Goal: Find specific page/section: Find specific page/section

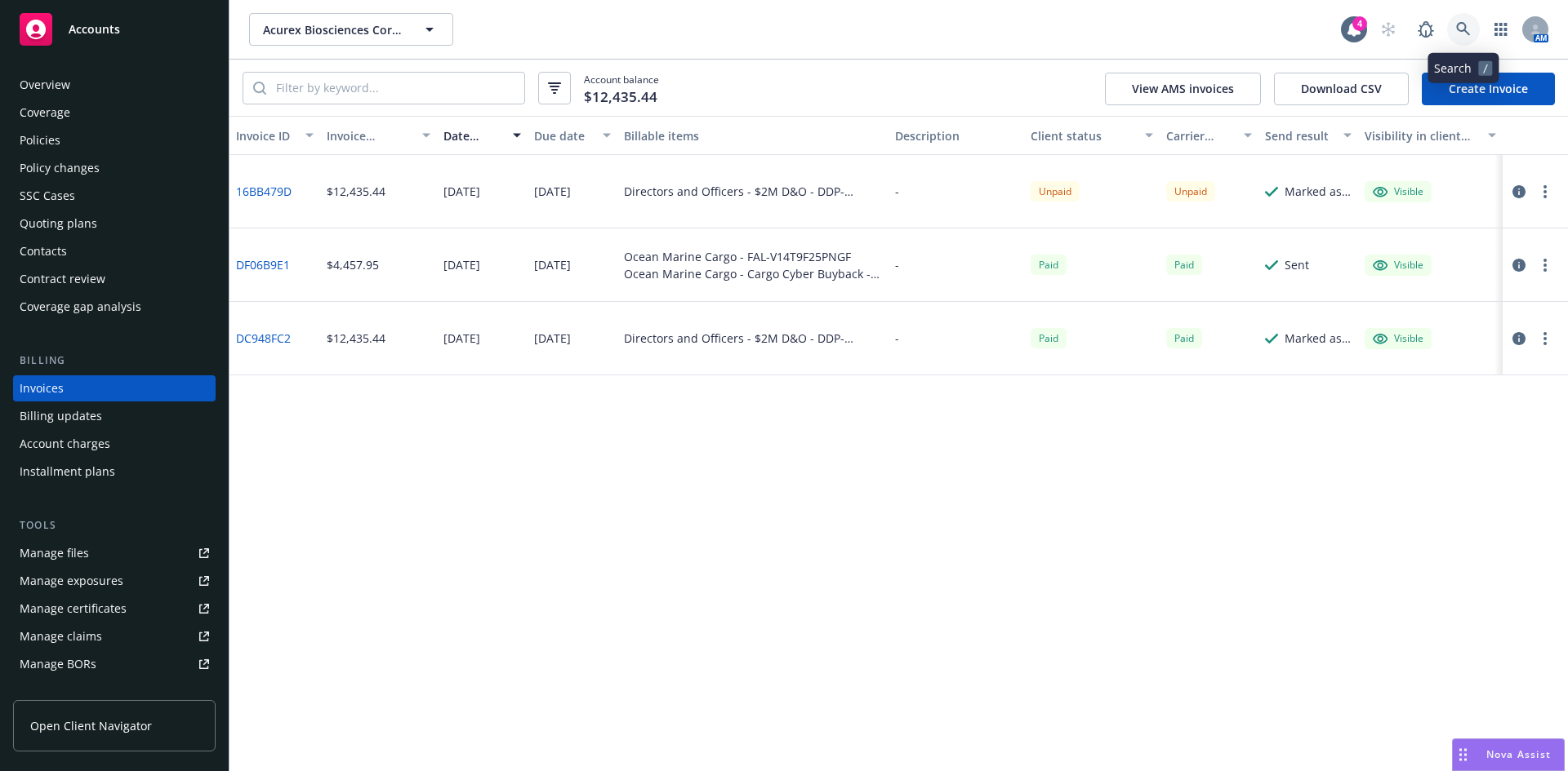
click at [1456, 20] on link at bounding box center [1463, 29] width 32 height 32
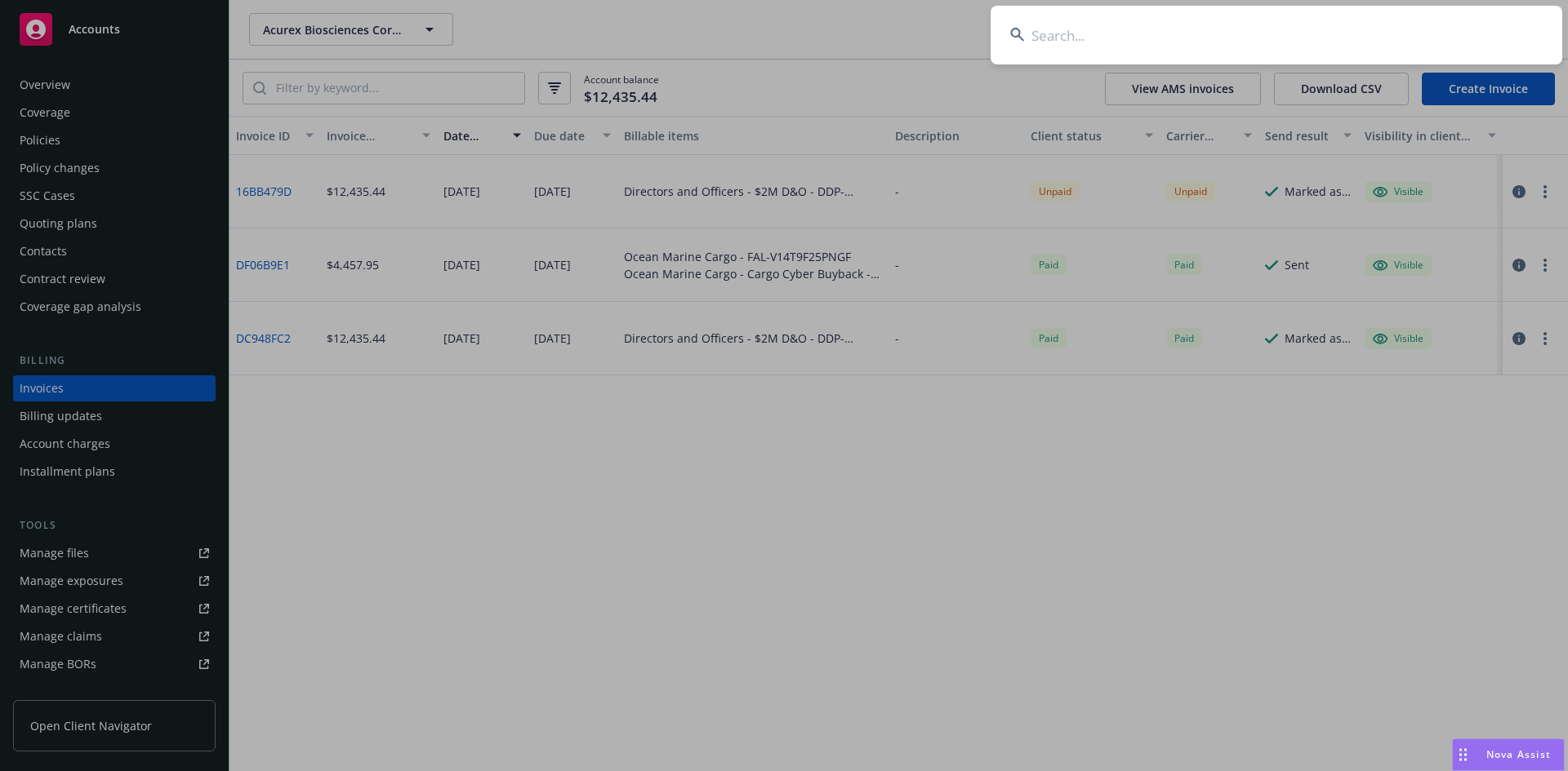
click at [1248, 36] on input at bounding box center [1276, 35] width 572 height 59
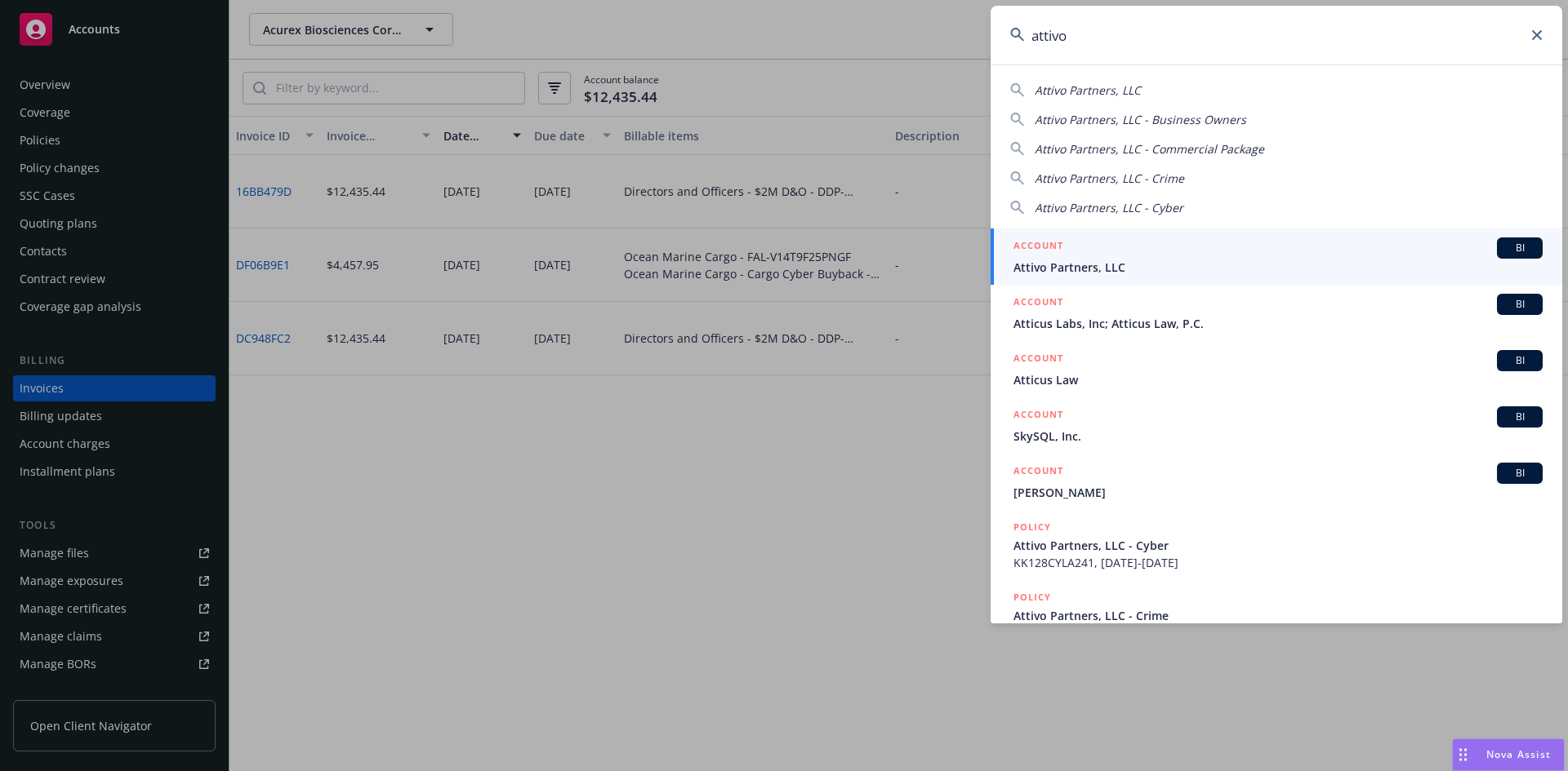
type input "attivo"
click at [1112, 263] on span "Attivo Partners, LLC" at bounding box center [1278, 267] width 529 height 17
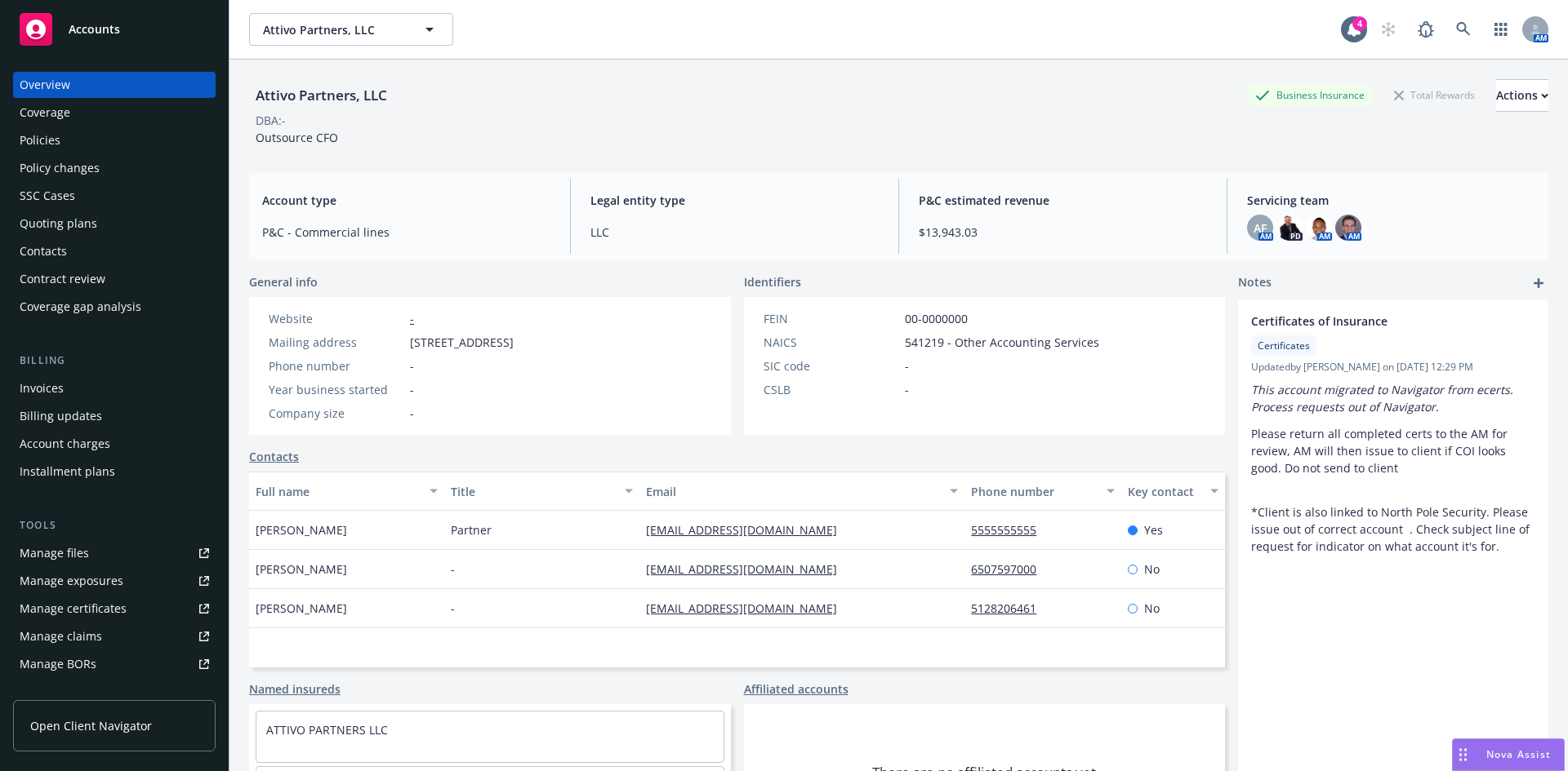
click at [58, 132] on div "Policies" at bounding box center [40, 140] width 41 height 26
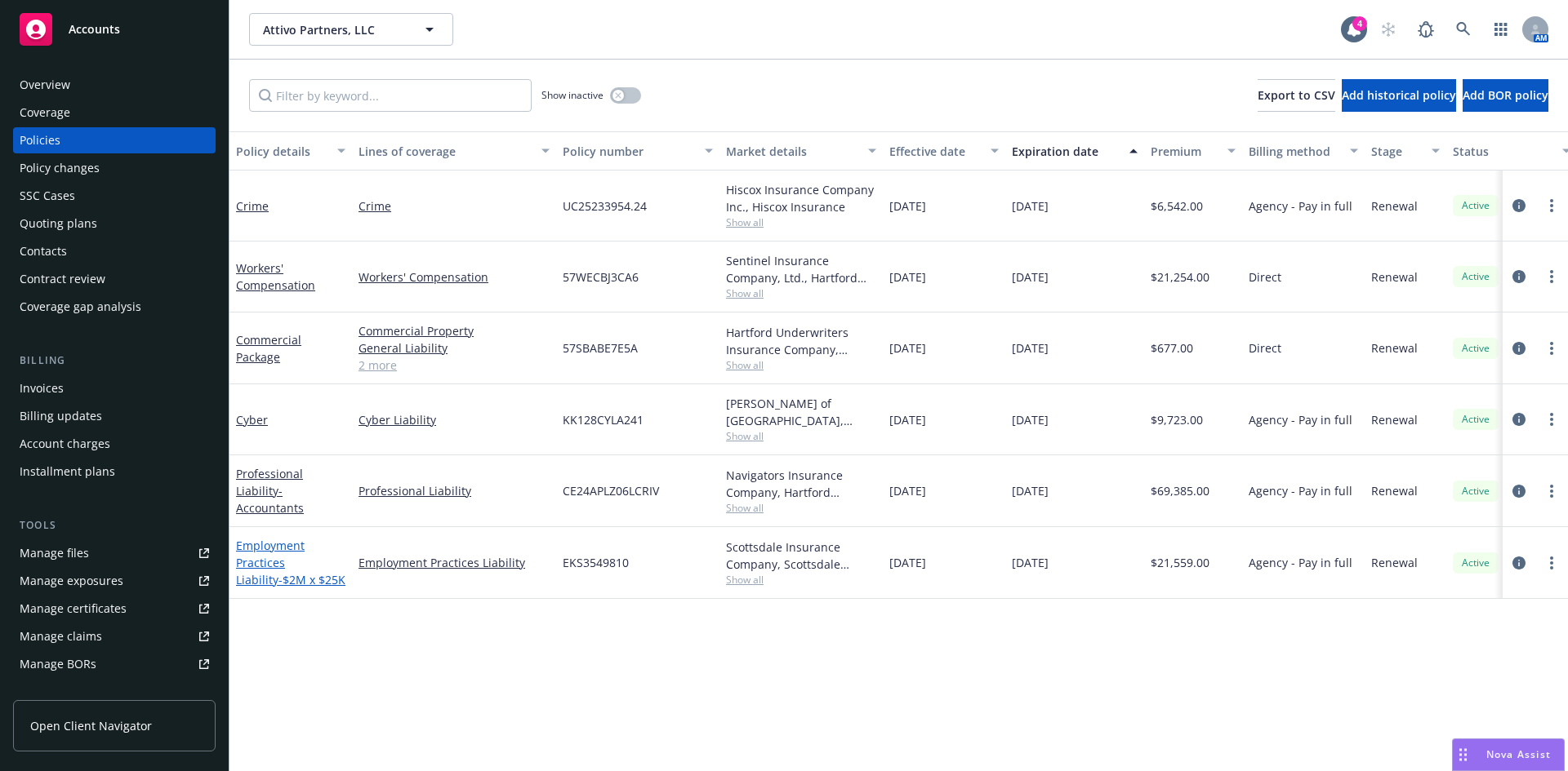
click at [285, 561] on link "Employment Practices Liability - $2M x $25K" at bounding box center [290, 562] width 110 height 50
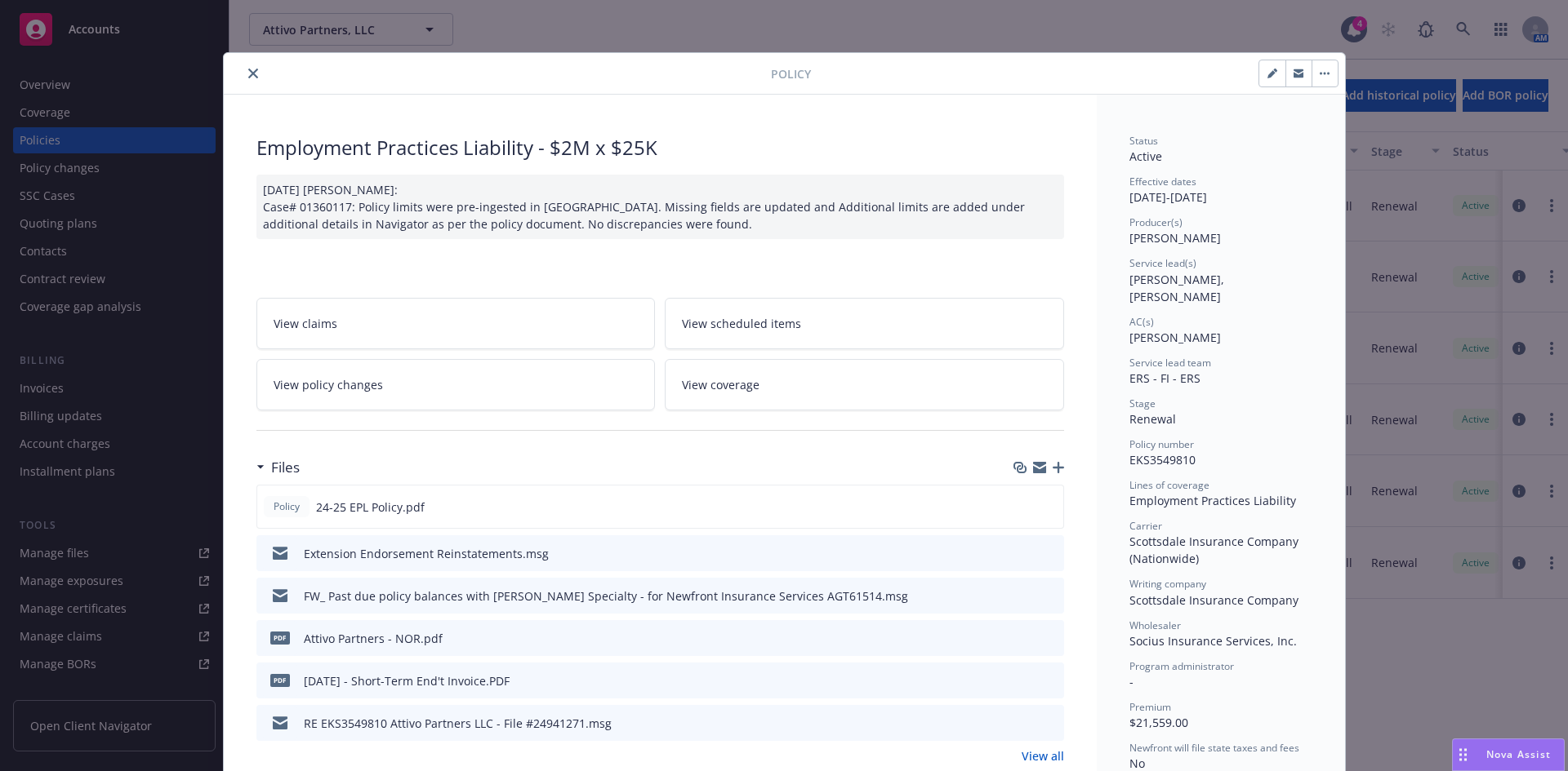
click at [248, 70] on icon "close" at bounding box center [253, 74] width 10 height 10
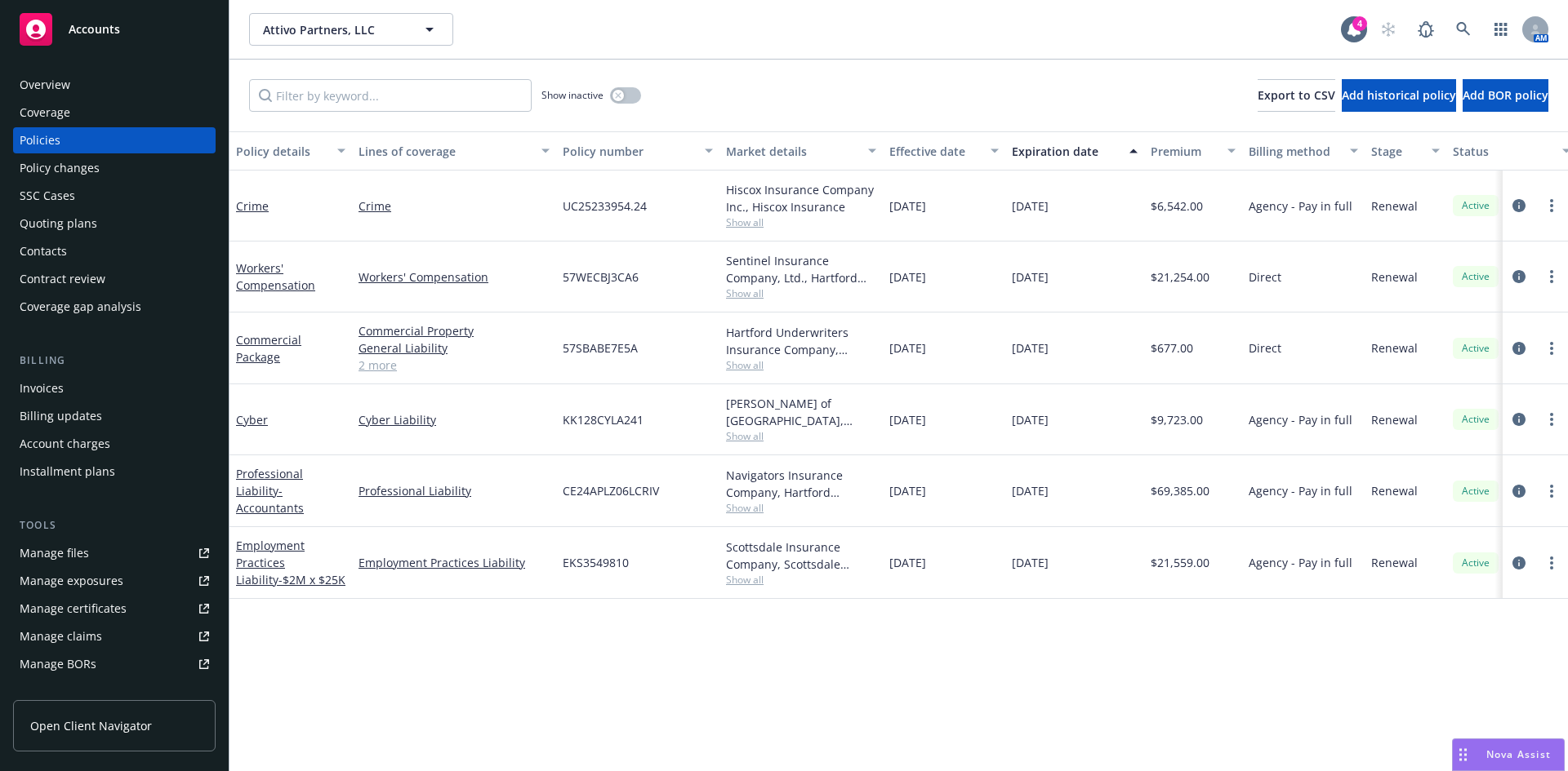
click at [74, 549] on div "Manage files" at bounding box center [54, 553] width 70 height 26
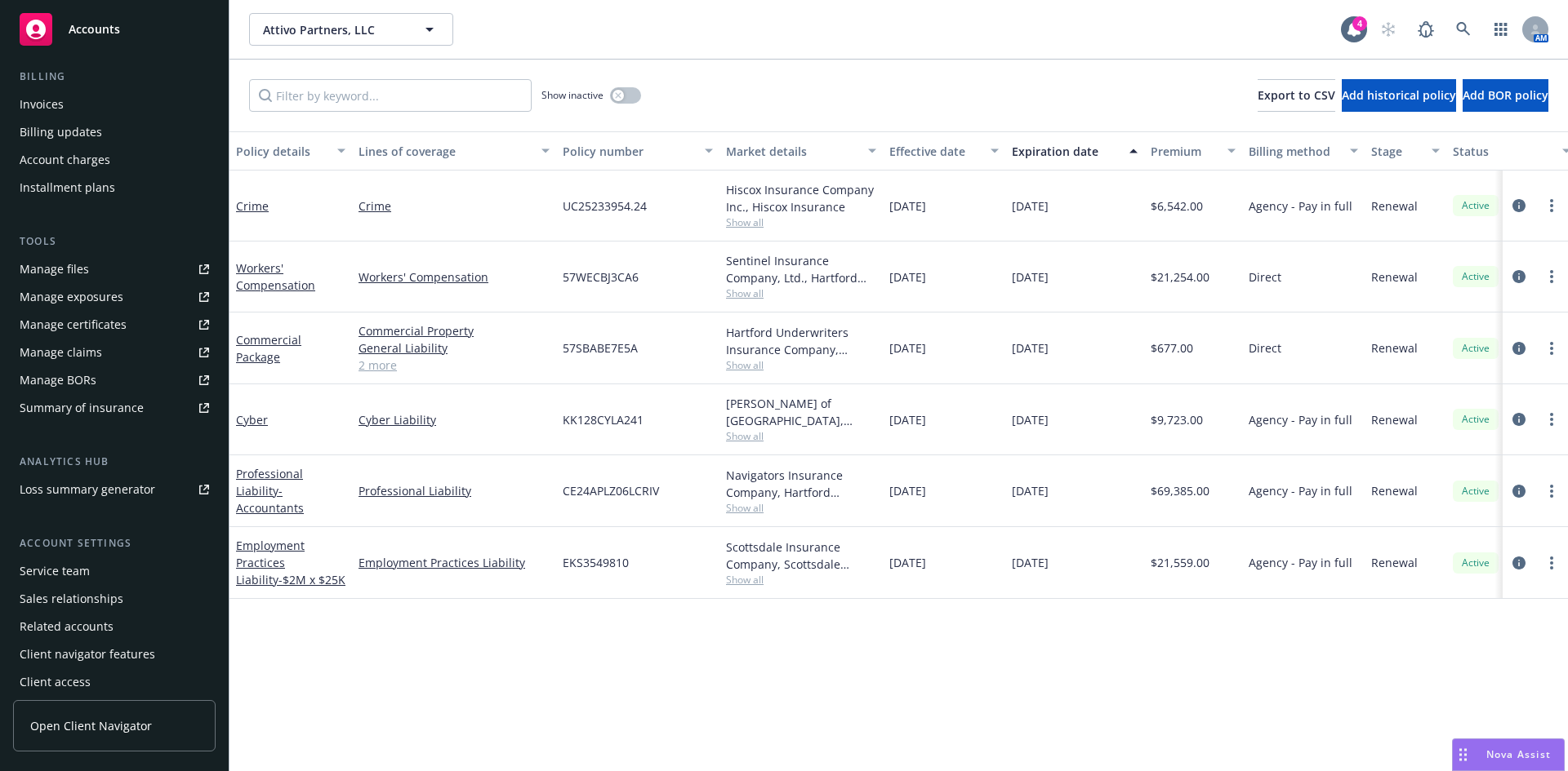
scroll to position [292, 0]
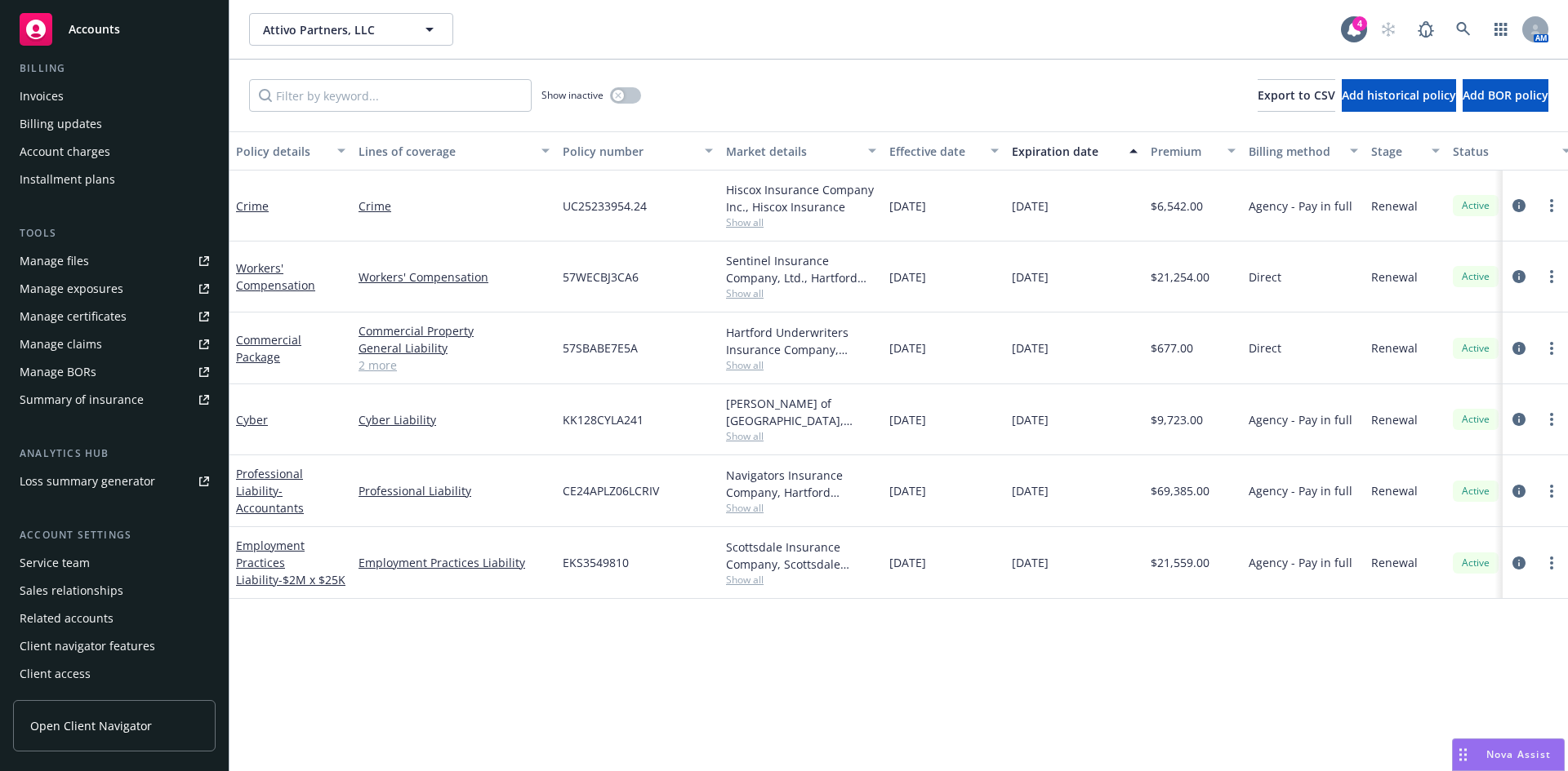
click at [68, 564] on div "Service team" at bounding box center [54, 563] width 71 height 26
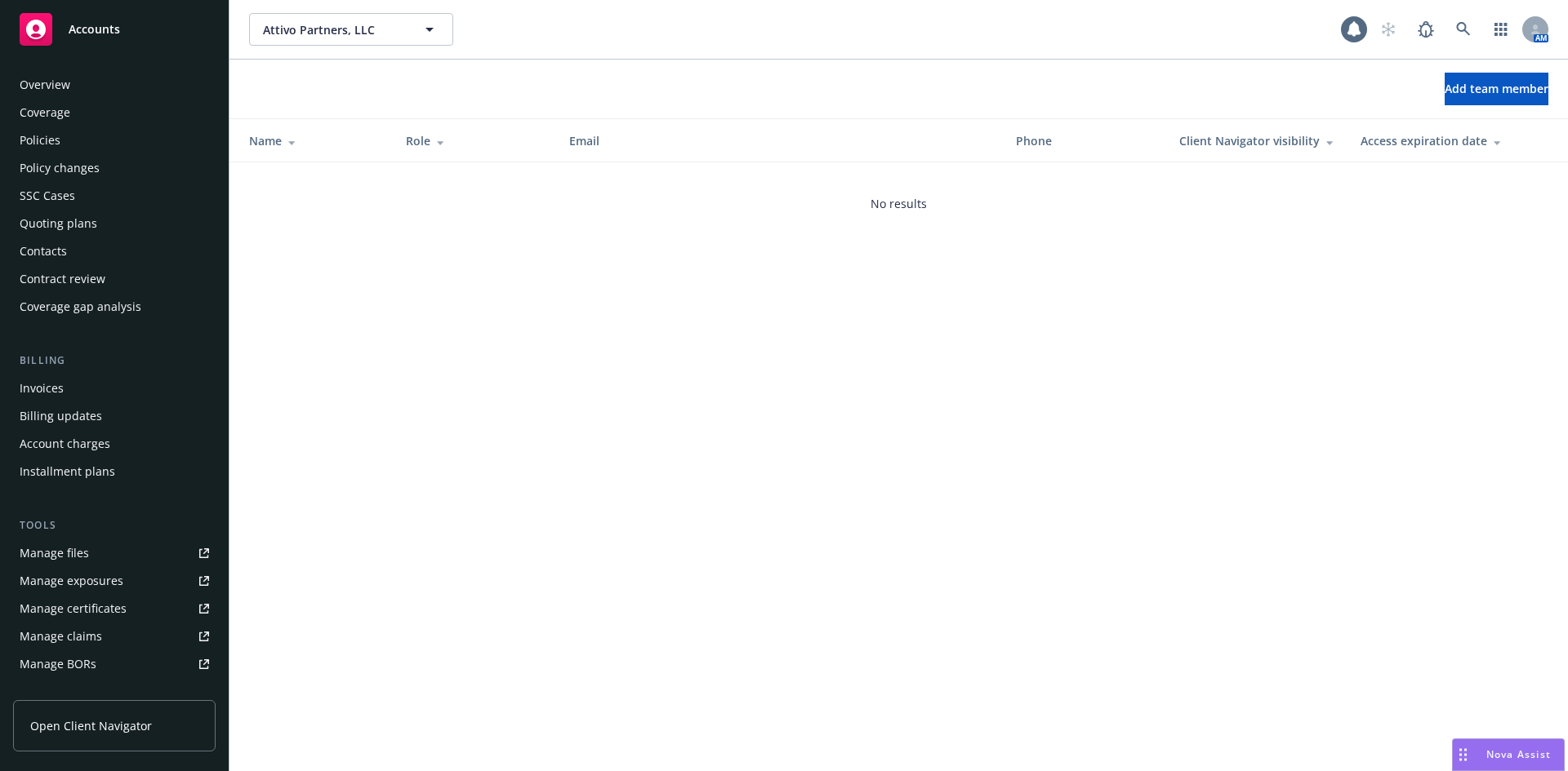
scroll to position [292, 0]
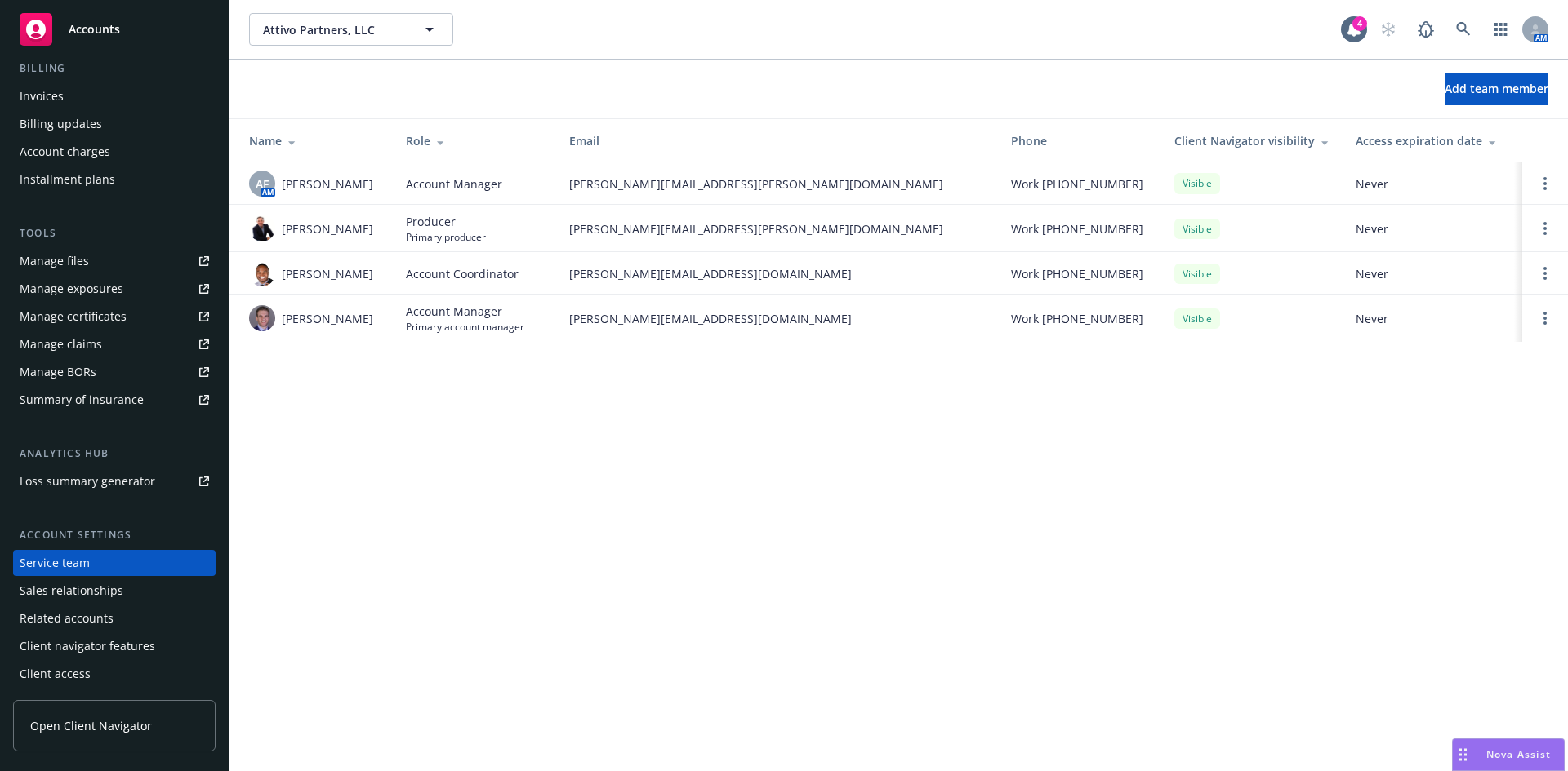
click at [43, 562] on div "Service team" at bounding box center [54, 563] width 71 height 26
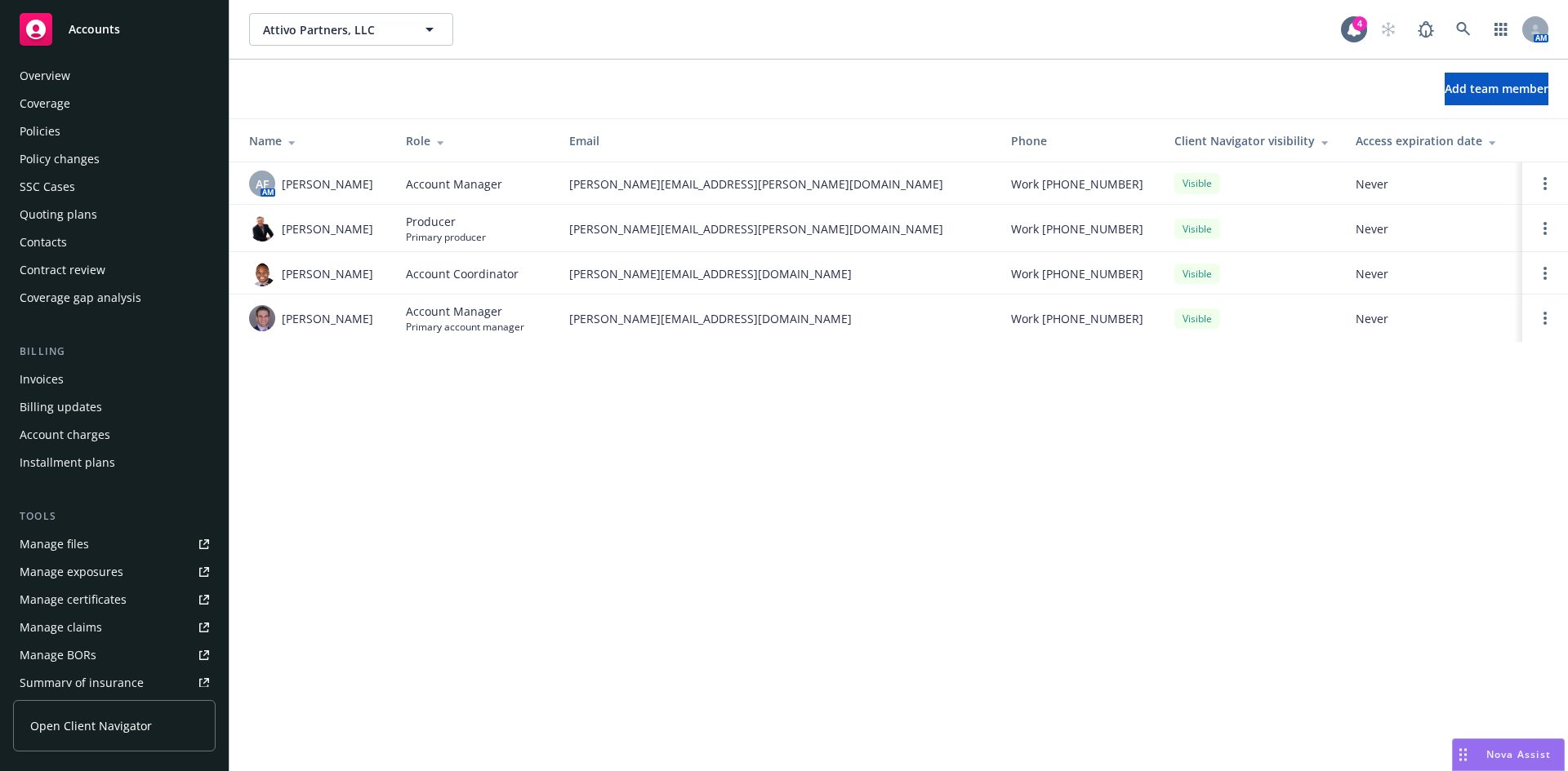
scroll to position [0, 0]
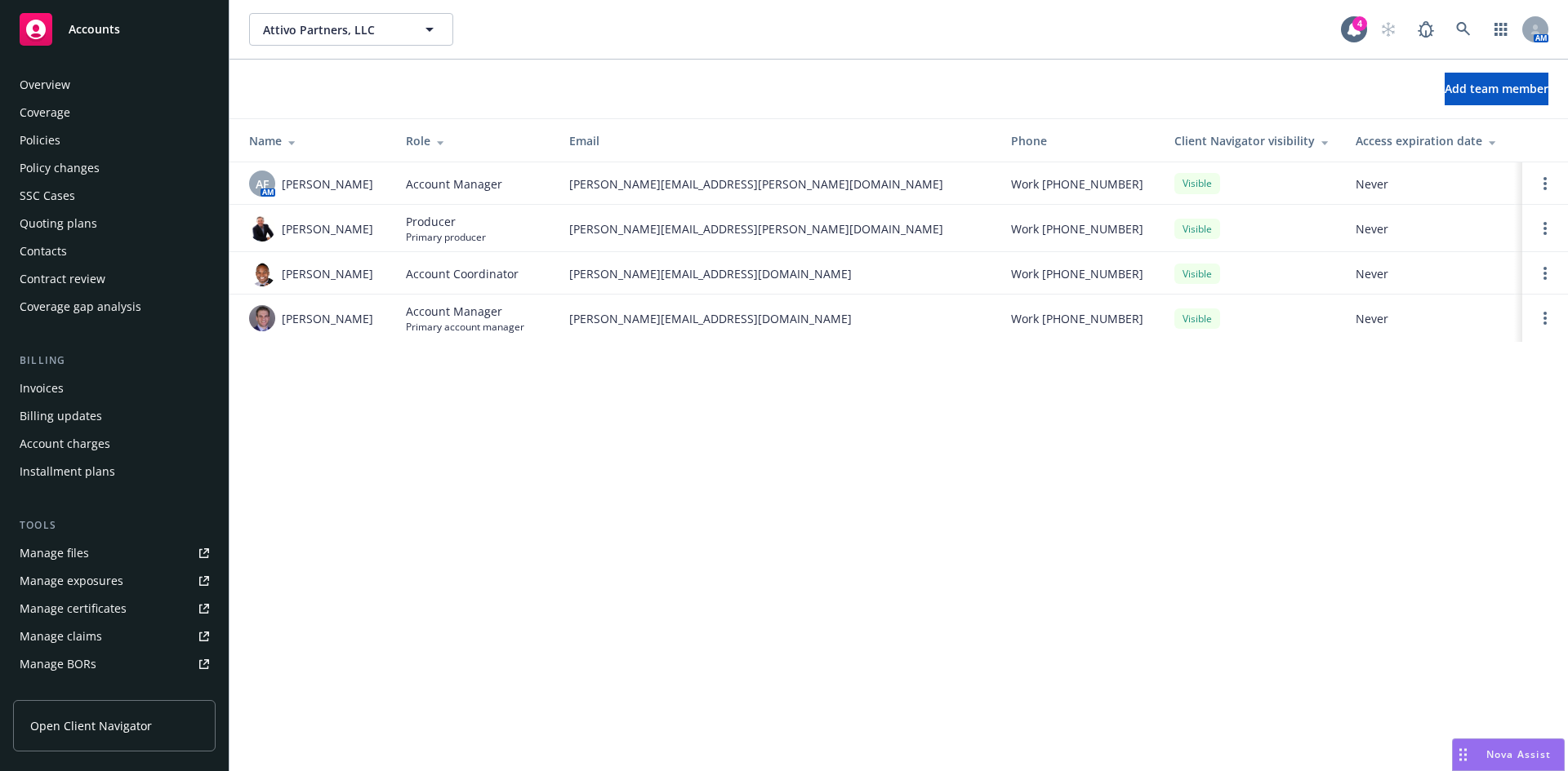
click at [54, 136] on div "Policies" at bounding box center [40, 140] width 41 height 26
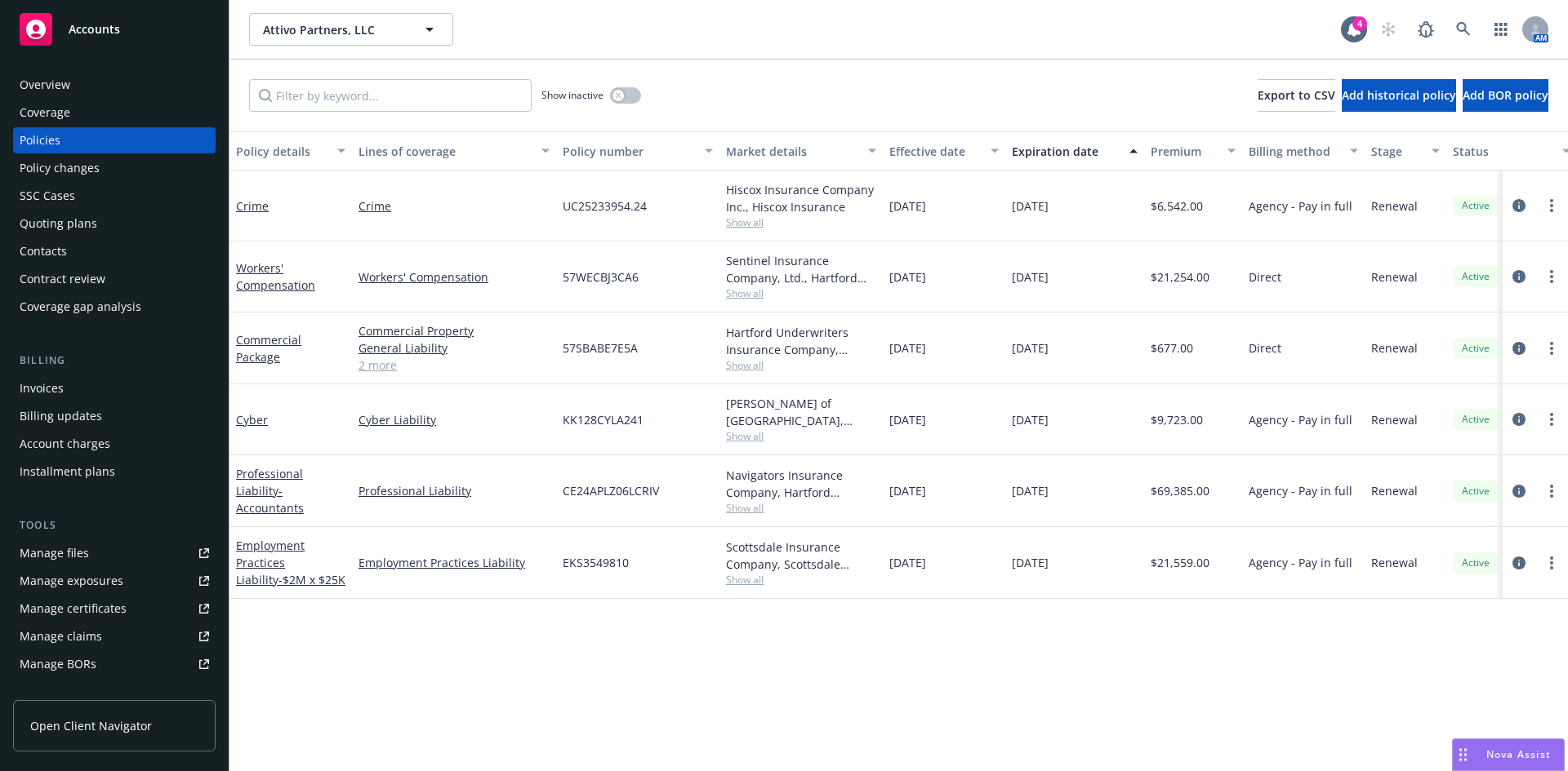
click at [751, 502] on span "Show all" at bounding box center [801, 508] width 150 height 14
click at [270, 493] on span "- Accountants" at bounding box center [270, 499] width 68 height 32
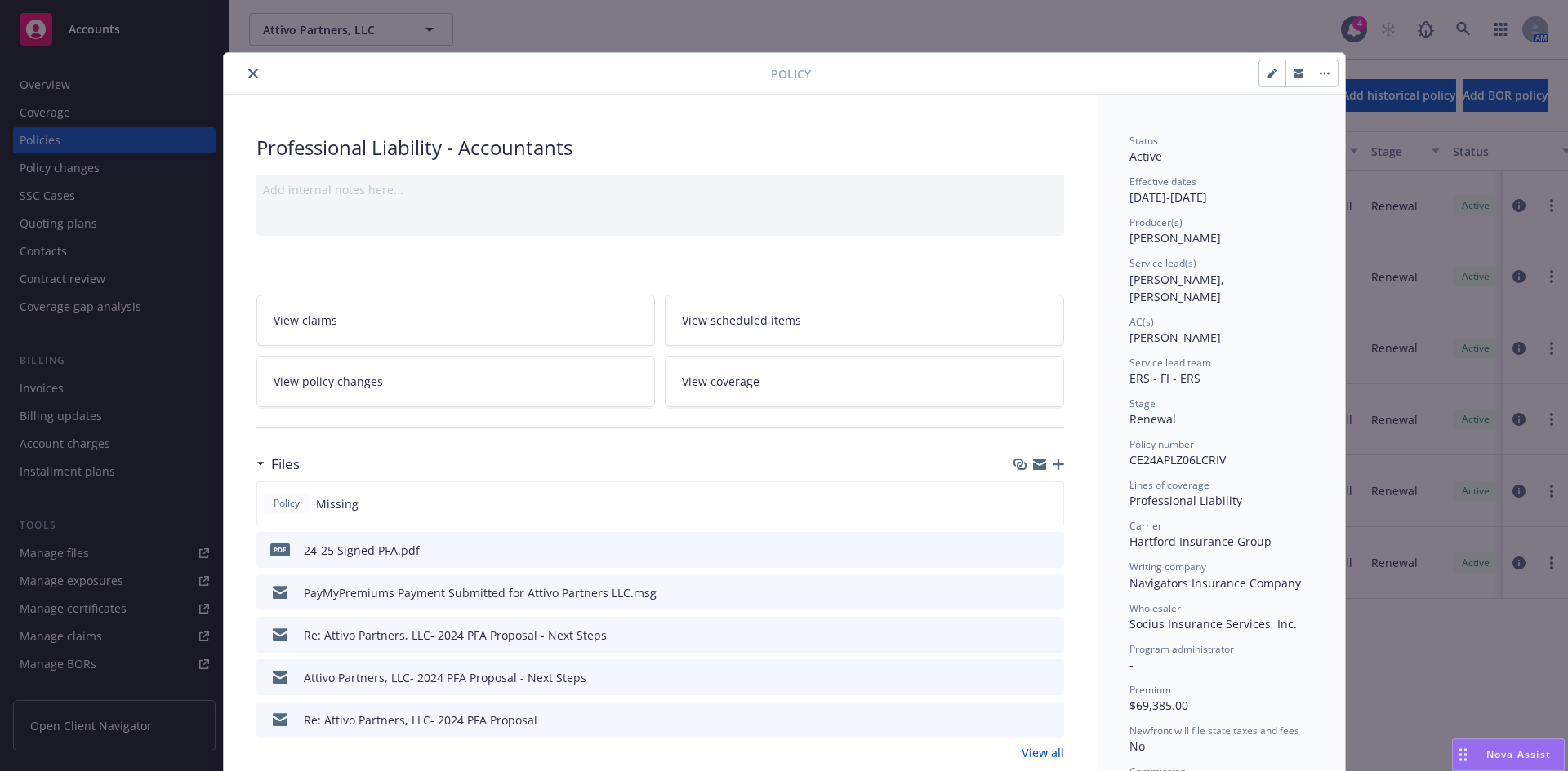
click at [244, 67] on button "close" at bounding box center [252, 73] width 20 height 20
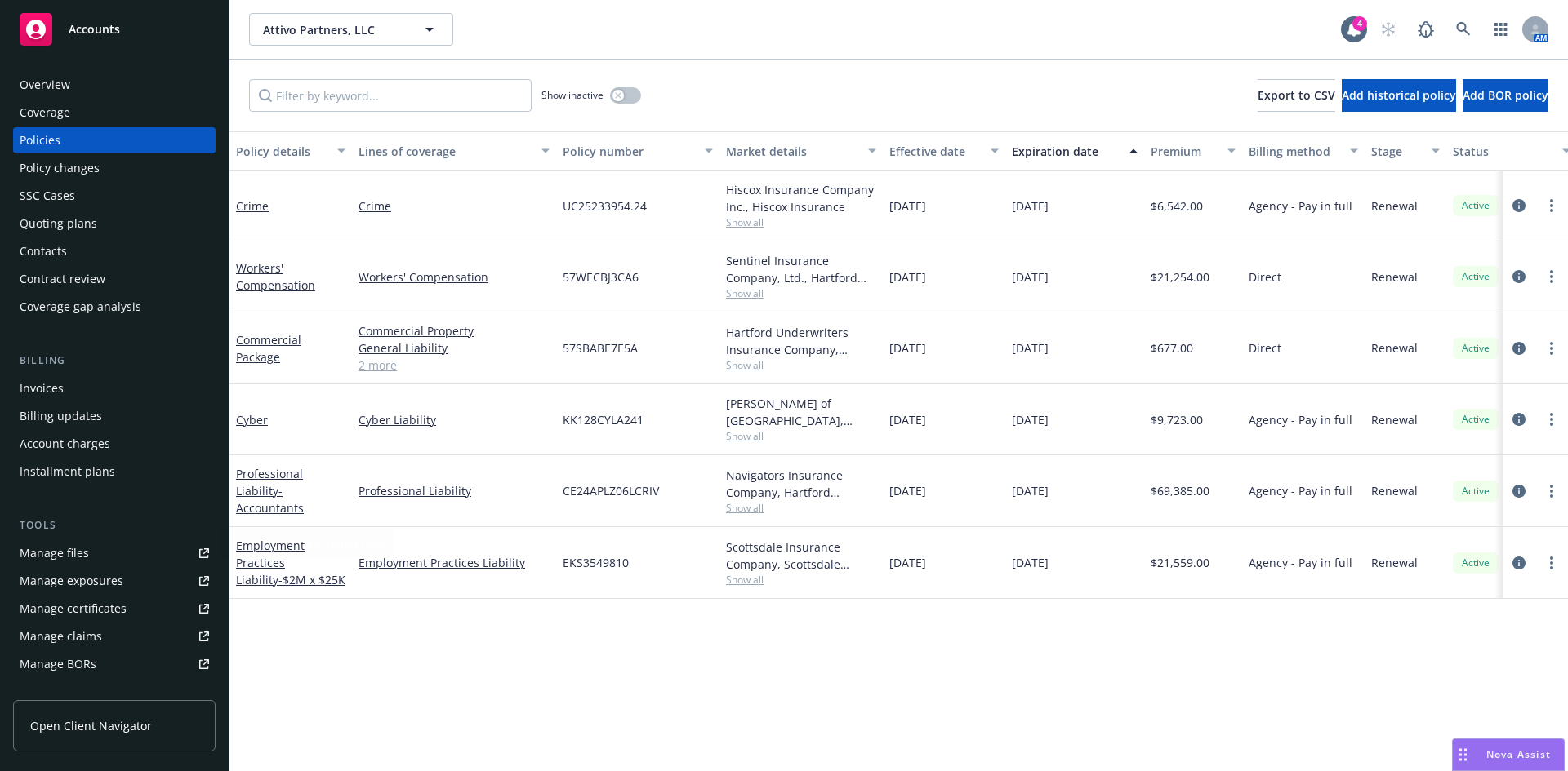
scroll to position [292, 0]
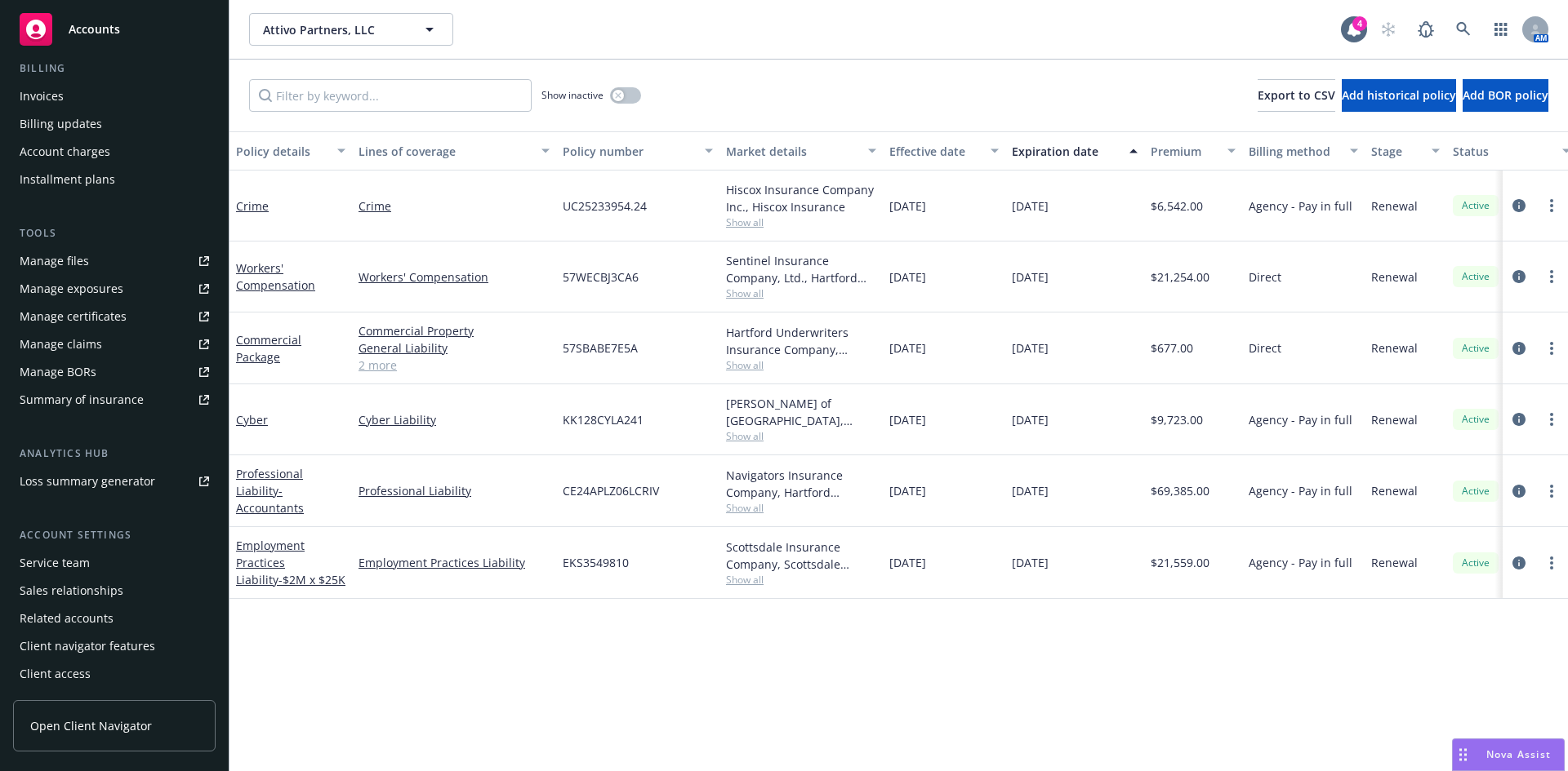
click at [64, 561] on div "Service team" at bounding box center [54, 563] width 71 height 26
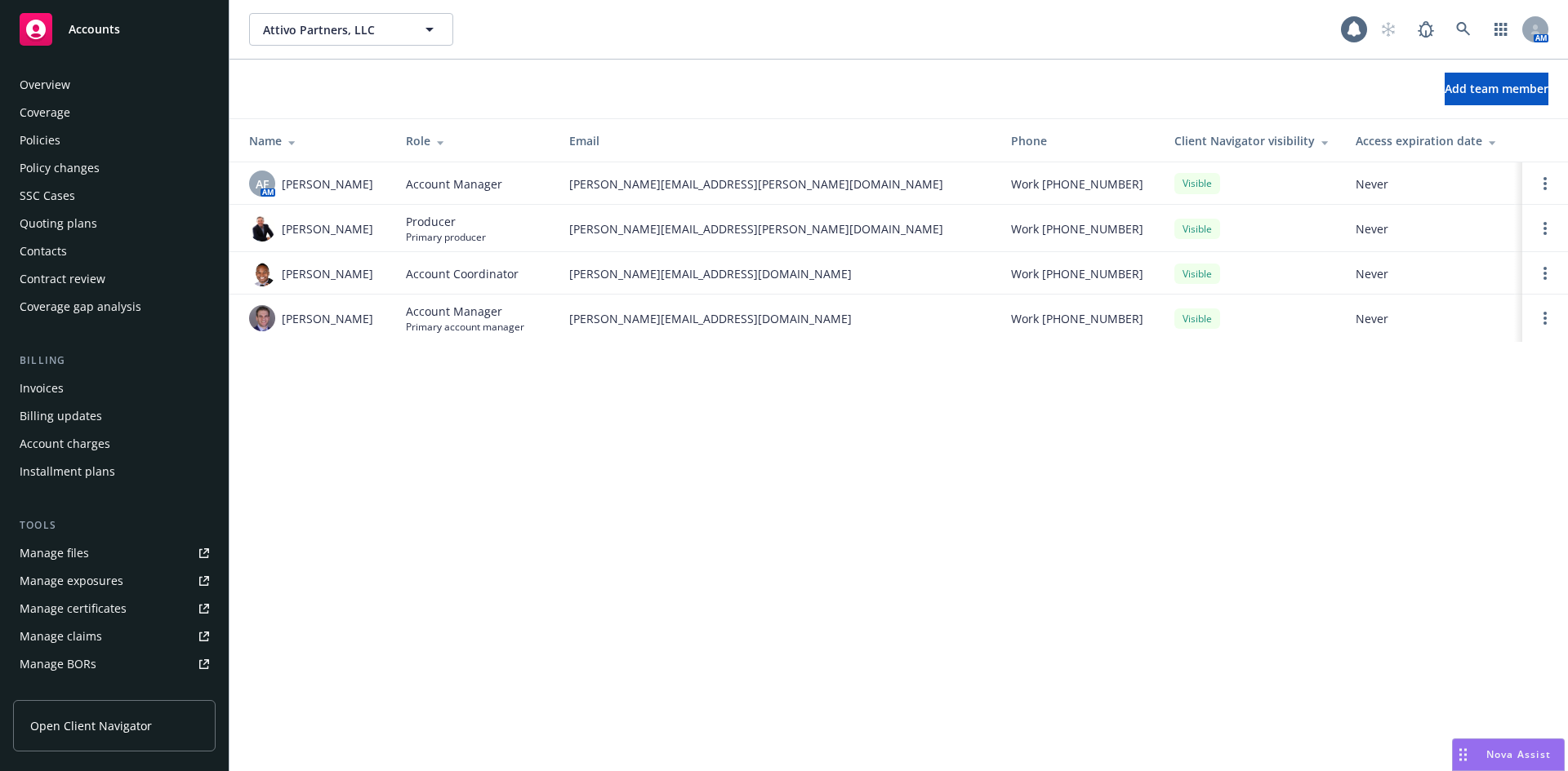
scroll to position [292, 0]
